Goal: Navigation & Orientation: Find specific page/section

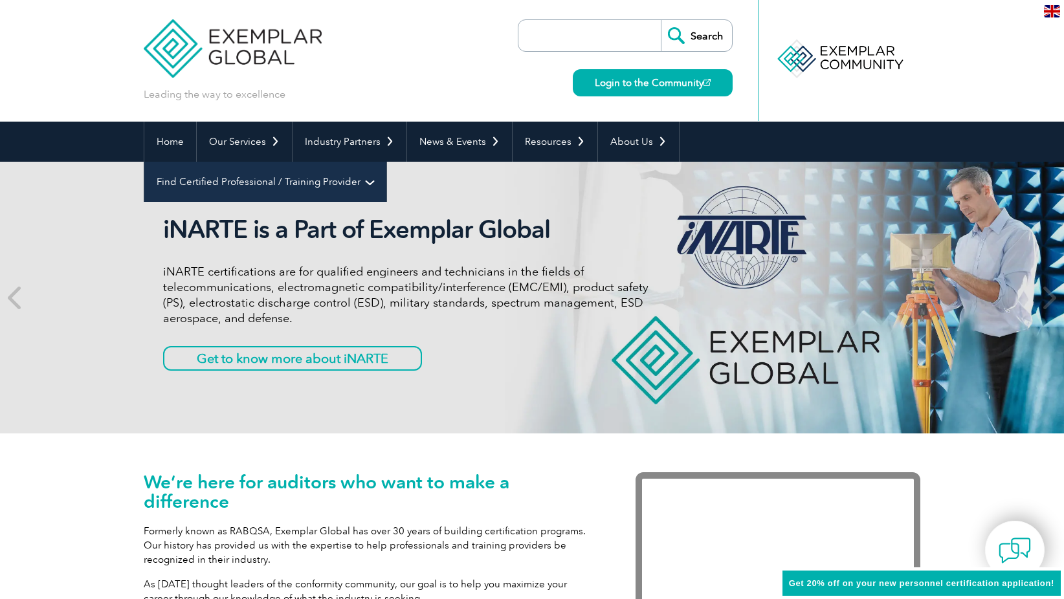
click at [386, 162] on link "Find Certified Professional / Training Provider" at bounding box center [265, 182] width 242 height 40
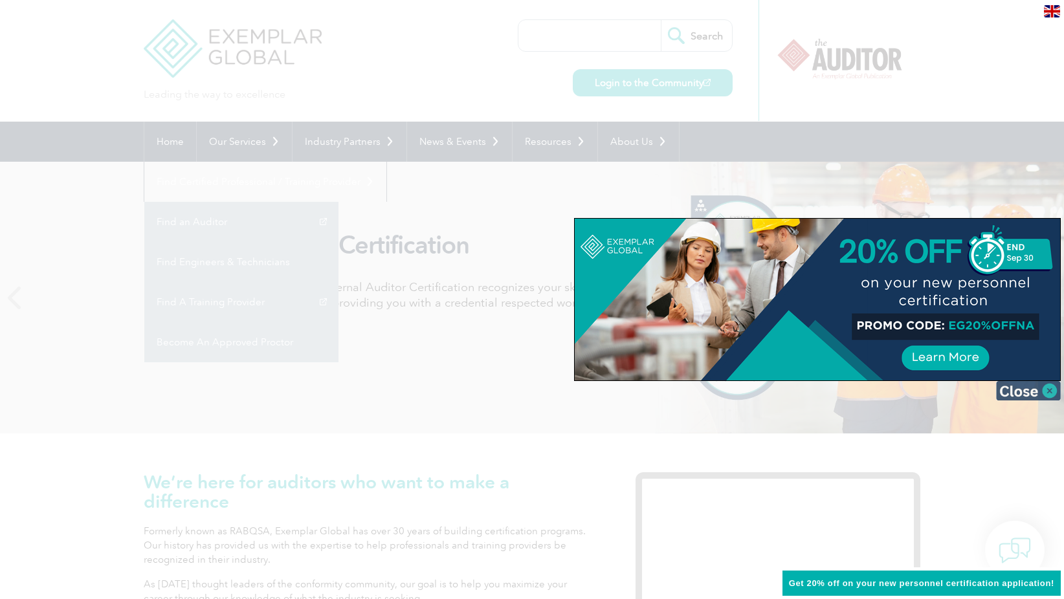
click at [1033, 392] on img at bounding box center [1028, 390] width 65 height 19
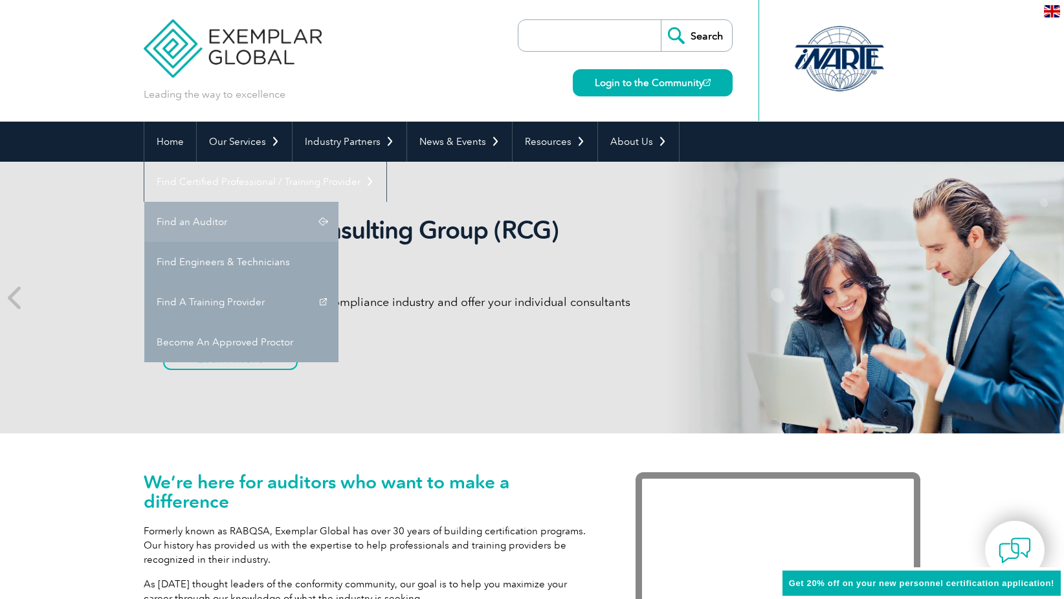
click at [338, 202] on link "Find an Auditor" at bounding box center [241, 222] width 194 height 40
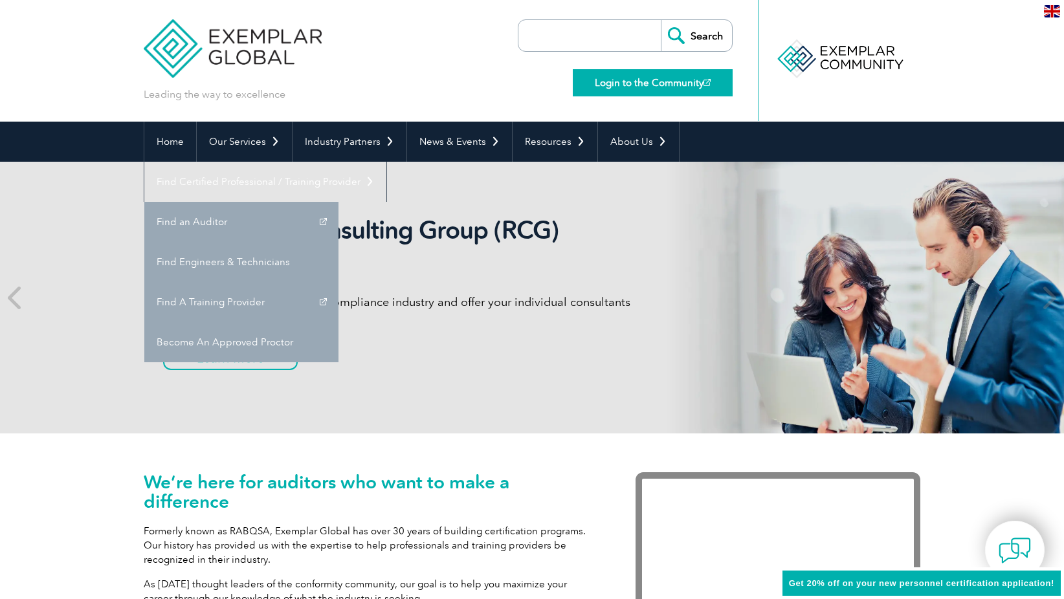
click at [636, 78] on link "Login to the Community" at bounding box center [653, 82] width 160 height 27
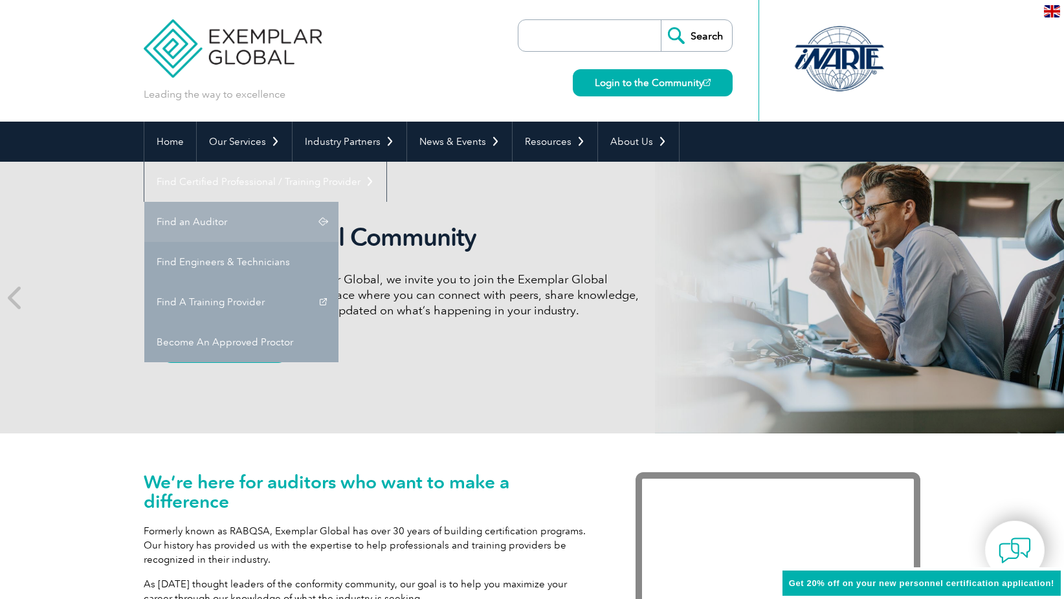
click at [338, 202] on link "Find an Auditor" at bounding box center [241, 222] width 194 height 40
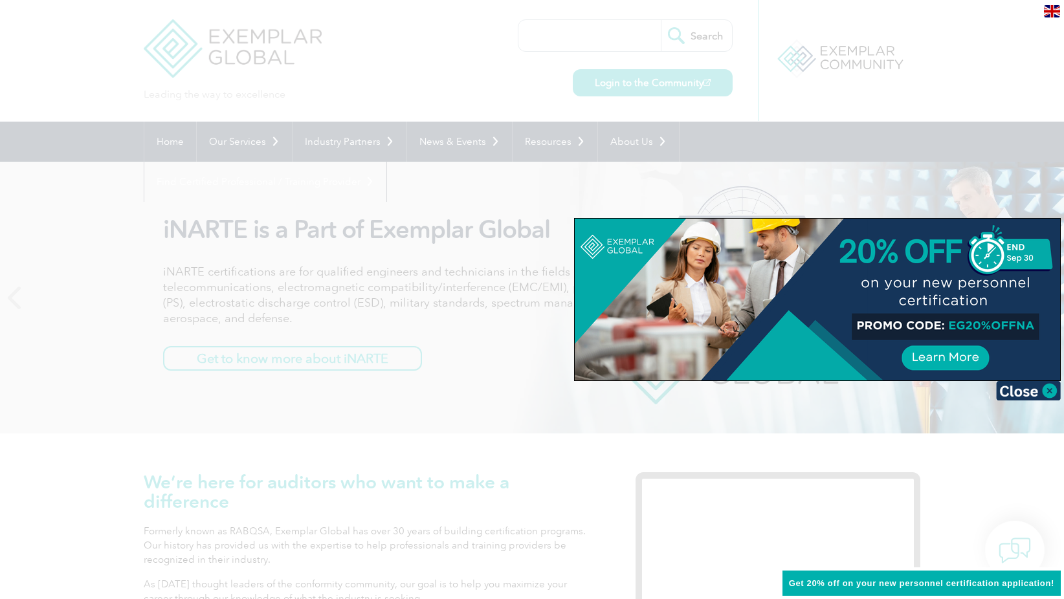
click at [958, 497] on div at bounding box center [532, 299] width 1064 height 599
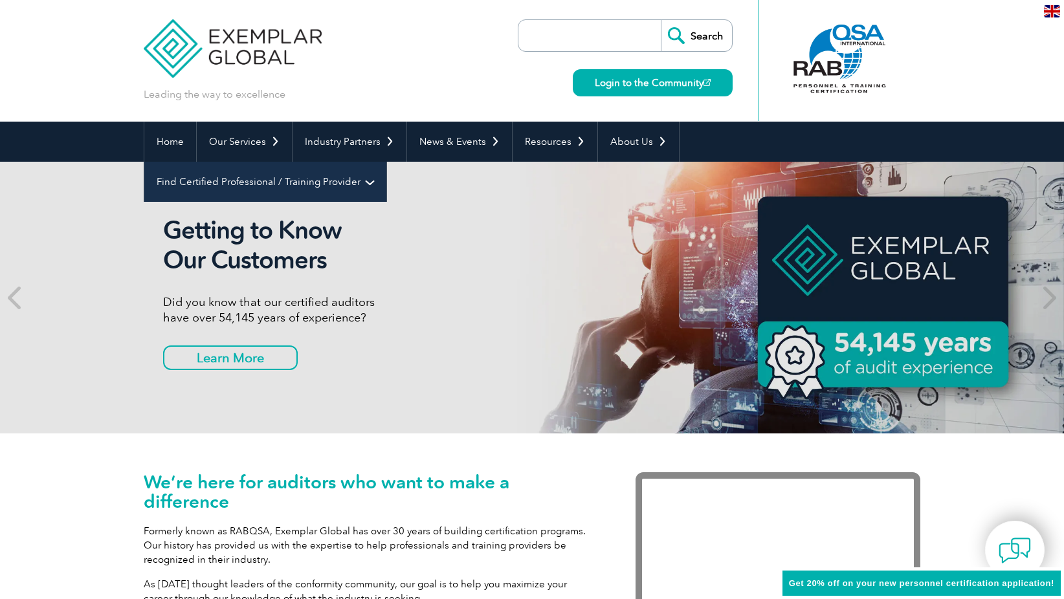
click at [386, 162] on link "Find Certified Professional / Training Provider" at bounding box center [265, 182] width 242 height 40
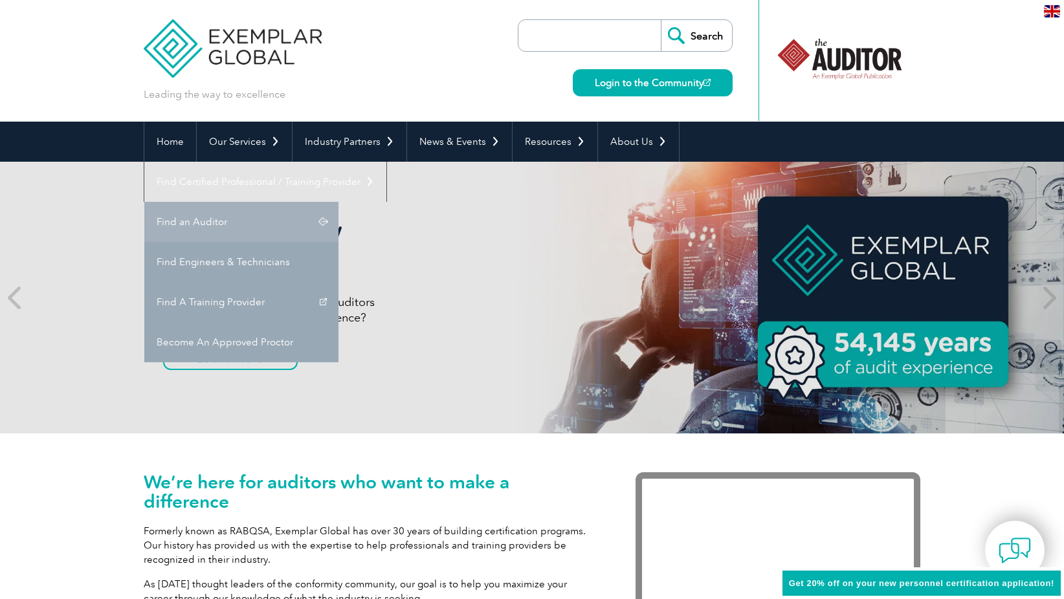
click at [338, 202] on link "Find an Auditor" at bounding box center [241, 222] width 194 height 40
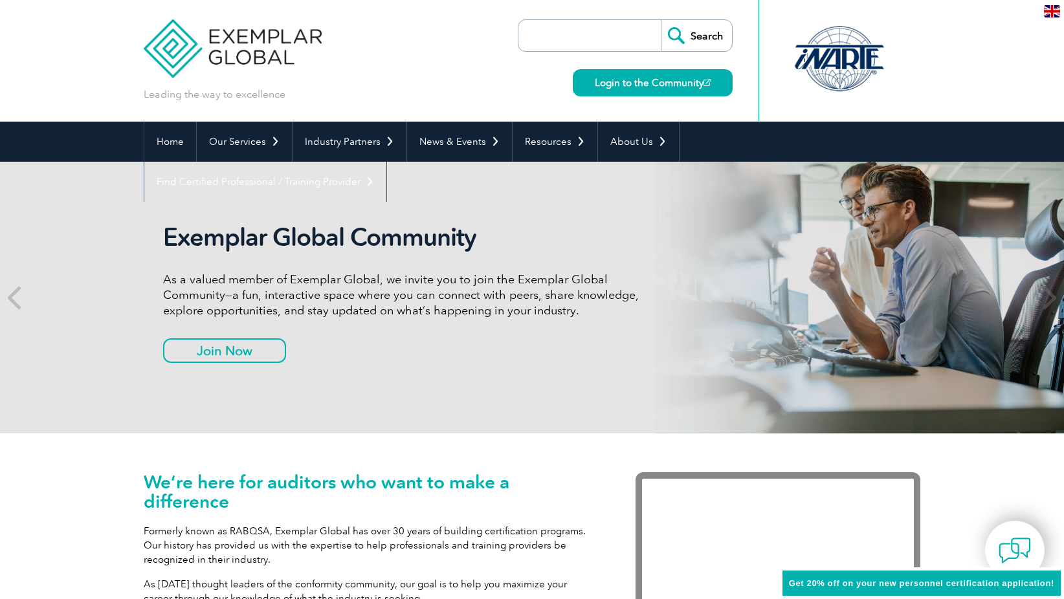
click at [290, 49] on img at bounding box center [233, 39] width 178 height 78
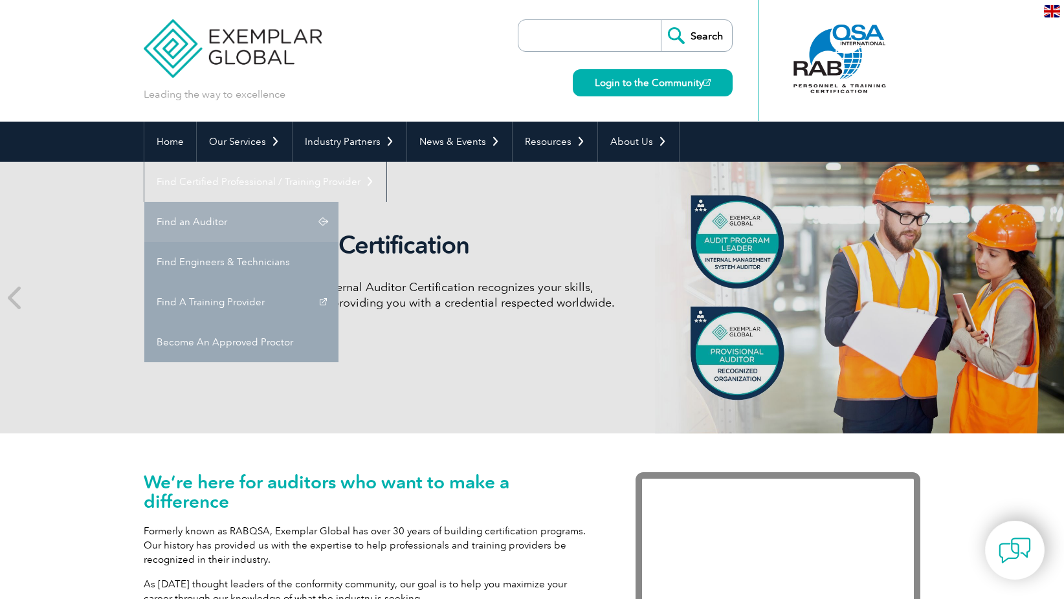
click at [338, 202] on link "Find an Auditor" at bounding box center [241, 222] width 194 height 40
